Goal: Information Seeking & Learning: Find specific page/section

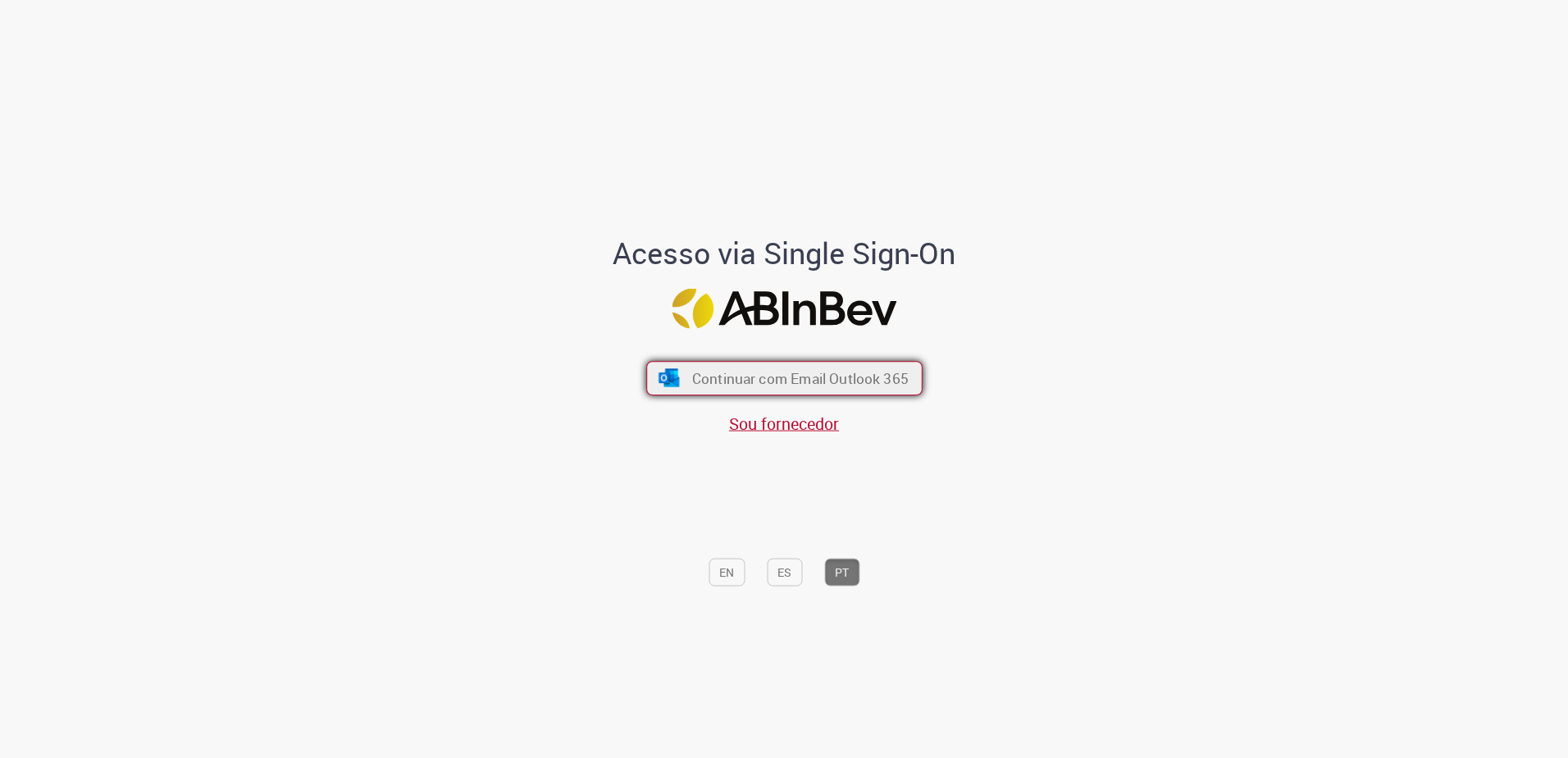
click at [832, 372] on span "Continuar com Email Outlook 365" at bounding box center [799, 378] width 217 height 19
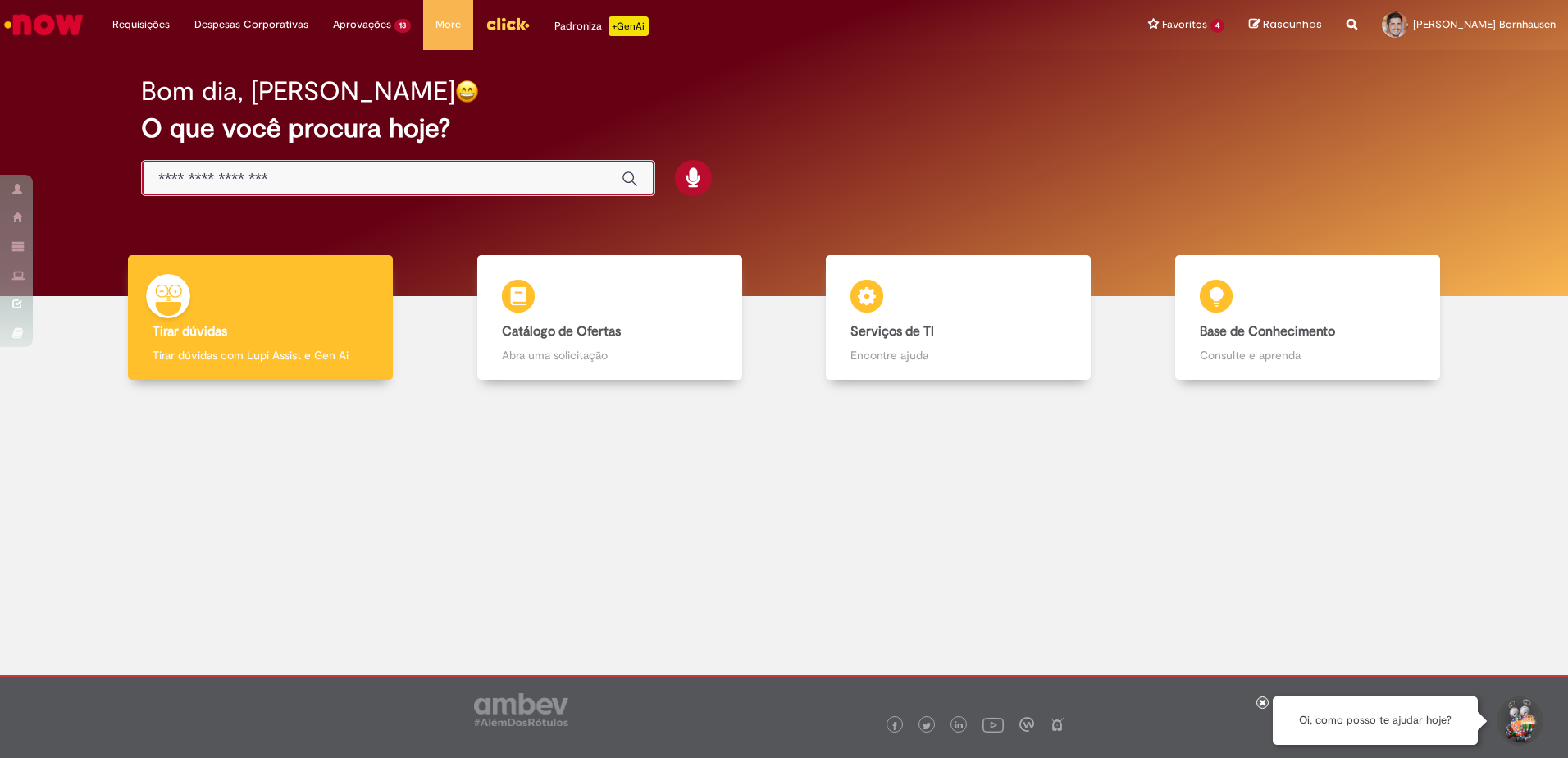
click at [353, 185] on input "Basta digitar aqui" at bounding box center [382, 179] width 447 height 19
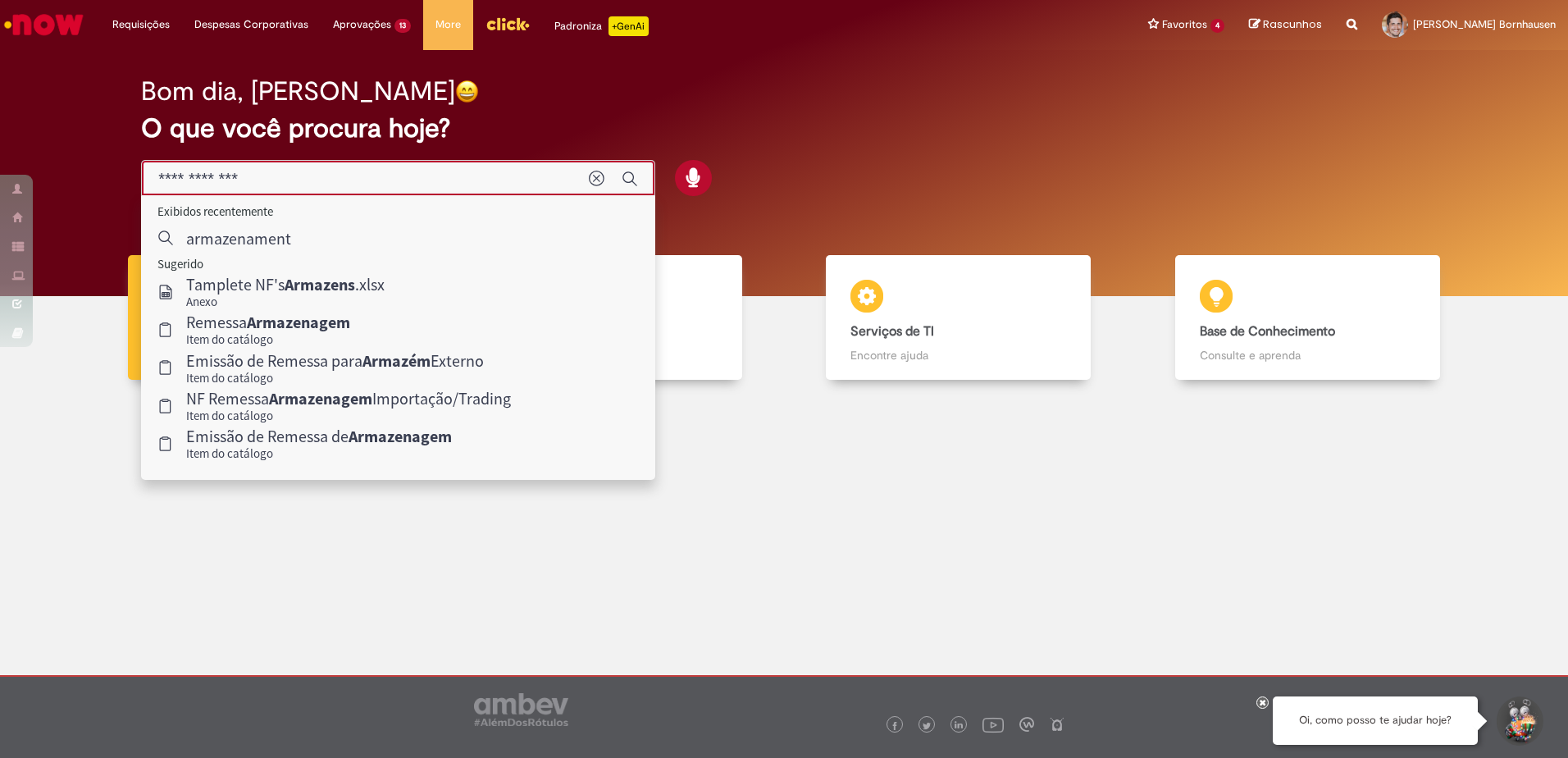
type input "**********"
